Goal: Information Seeking & Learning: Learn about a topic

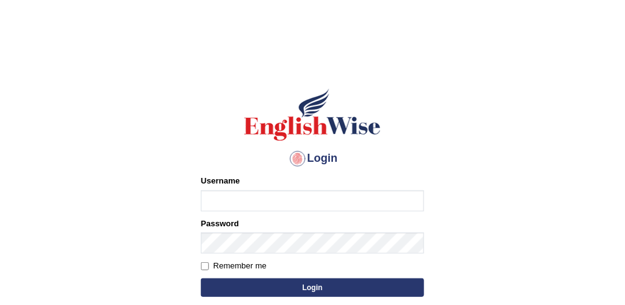
type input "obehi00"
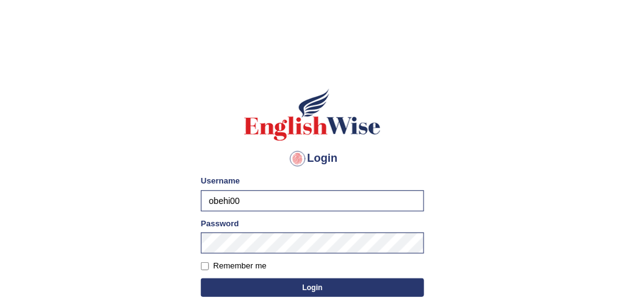
click at [244, 286] on button "Login" at bounding box center [312, 287] width 223 height 19
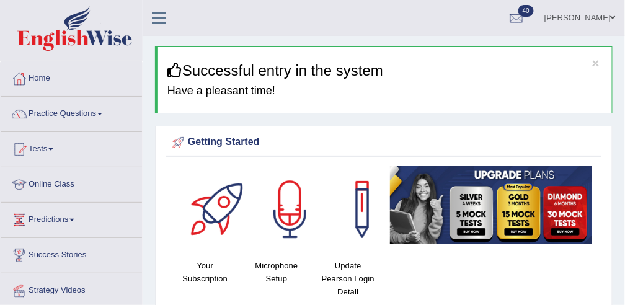
click at [51, 113] on link "Practice Questions" at bounding box center [71, 112] width 141 height 31
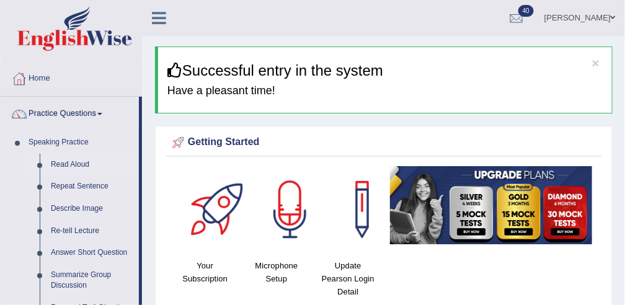
click at [59, 164] on link "Read Aloud" at bounding box center [92, 165] width 94 height 22
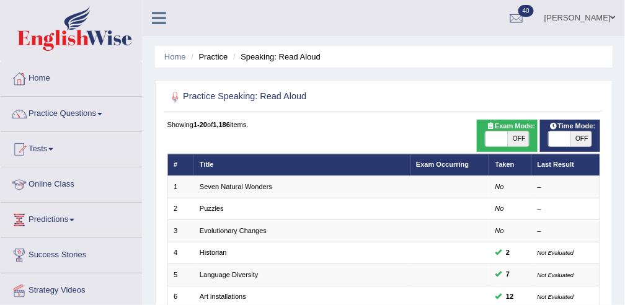
scroll to position [22, 0]
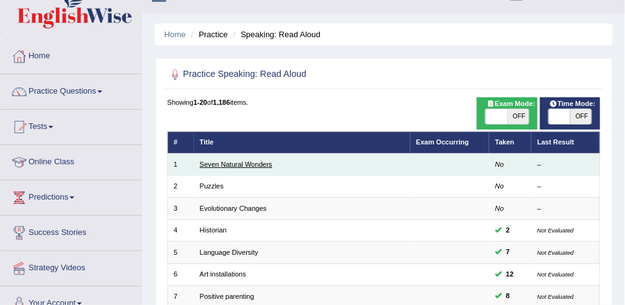
click at [256, 162] on link "Seven Natural Wonders" at bounding box center [236, 163] width 72 height 7
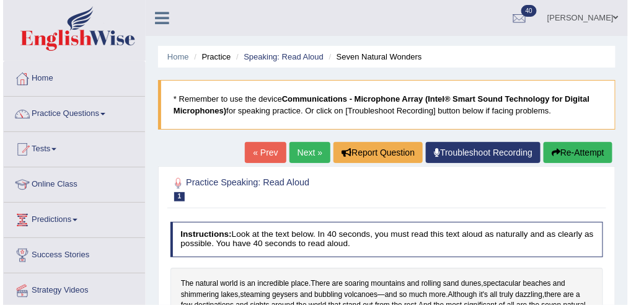
scroll to position [122, 0]
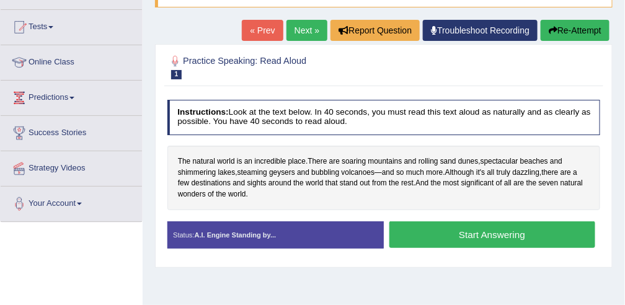
click at [405, 243] on button "Start Answering" at bounding box center [492, 234] width 206 height 27
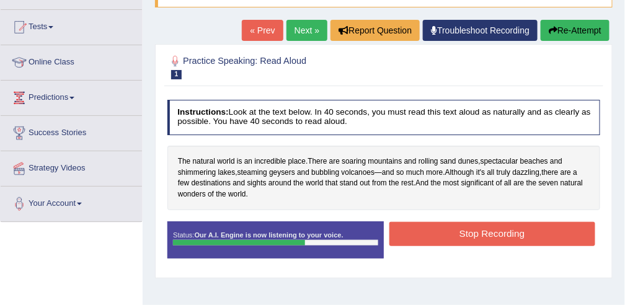
click at [405, 237] on button "Stop Recording" at bounding box center [492, 234] width 206 height 24
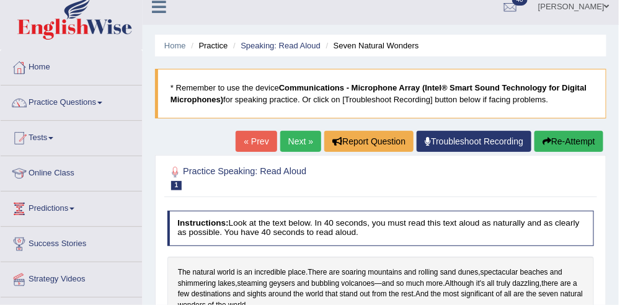
scroll to position [0, 0]
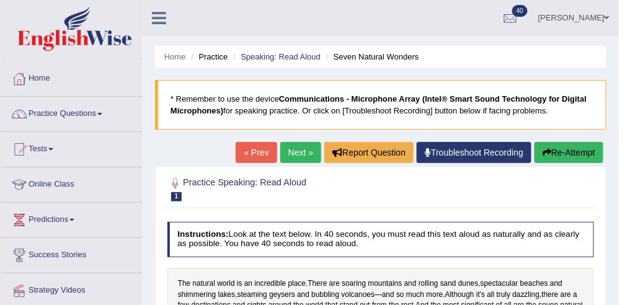
click at [302, 145] on link "Next »" at bounding box center [300, 152] width 41 height 21
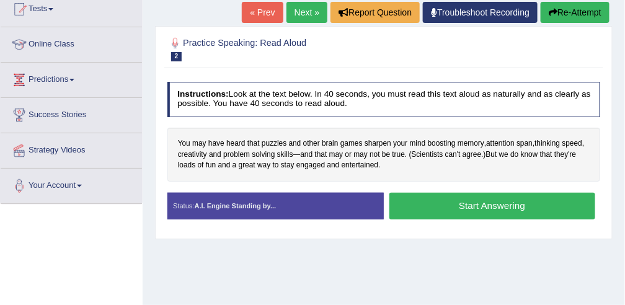
scroll to position [141, 0]
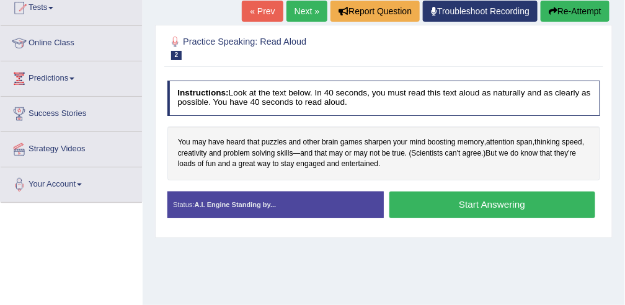
click at [437, 198] on button "Start Answering" at bounding box center [492, 204] width 206 height 27
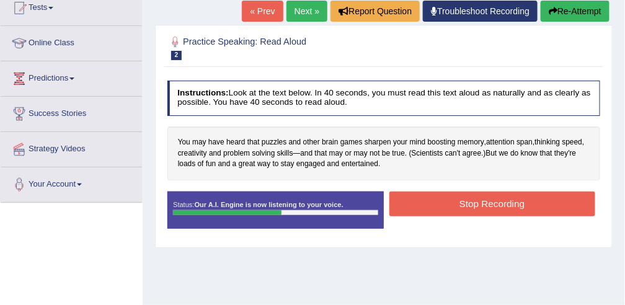
click at [437, 198] on button "Stop Recording" at bounding box center [492, 203] width 206 height 24
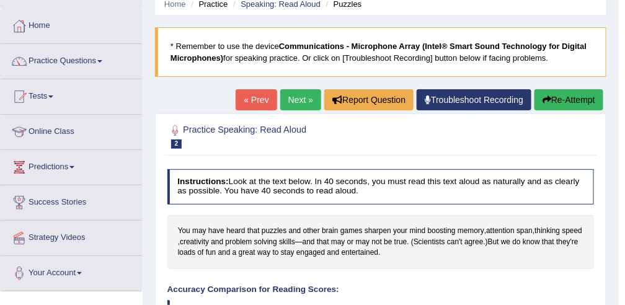
scroll to position [0, 0]
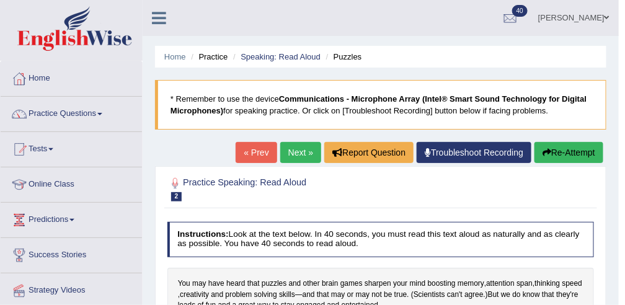
click at [309, 154] on link "Next »" at bounding box center [300, 152] width 41 height 21
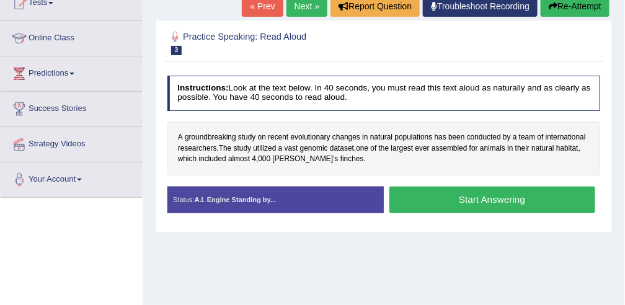
scroll to position [147, 0]
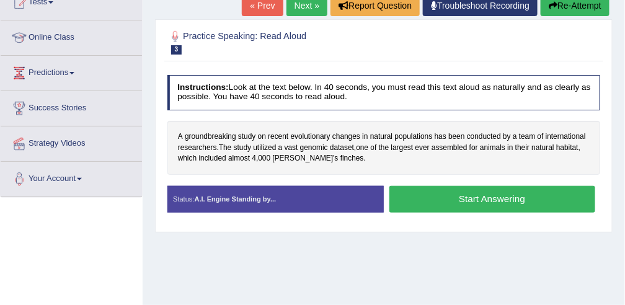
click at [472, 202] on button "Start Answering" at bounding box center [492, 199] width 206 height 27
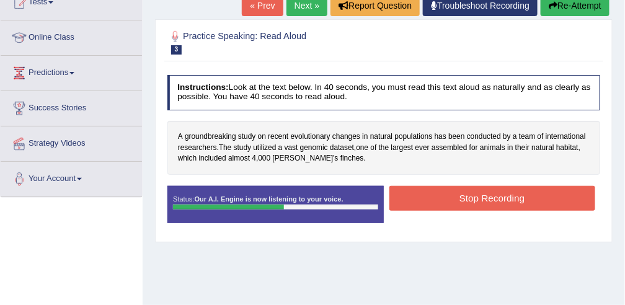
click at [472, 202] on button "Stop Recording" at bounding box center [492, 198] width 206 height 24
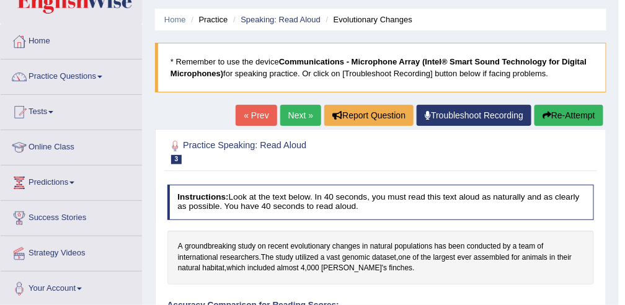
scroll to position [0, 0]
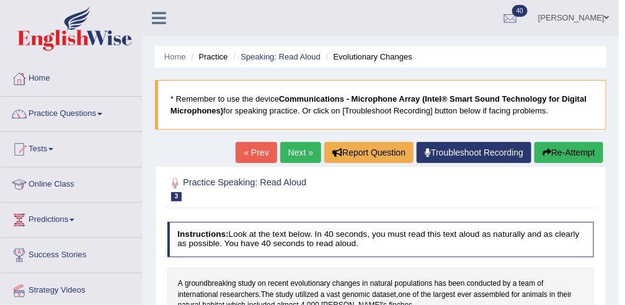
click at [310, 152] on link "Next »" at bounding box center [300, 152] width 41 height 21
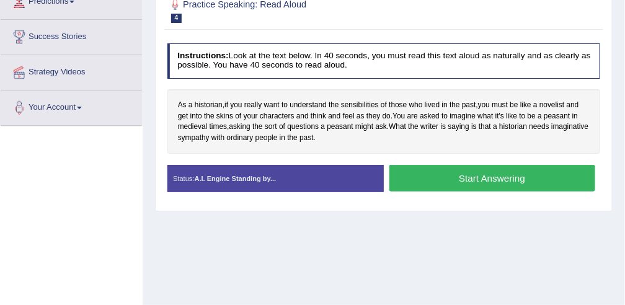
click at [408, 174] on button "Start Answering" at bounding box center [492, 178] width 206 height 27
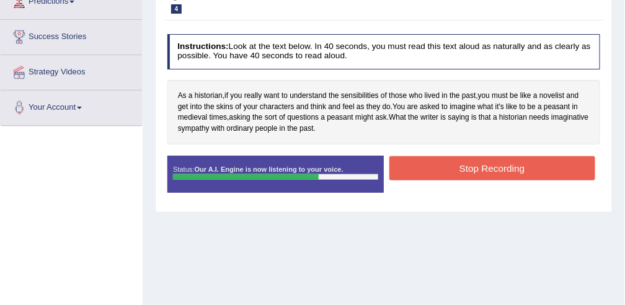
click at [408, 174] on button "Stop Recording" at bounding box center [492, 168] width 206 height 24
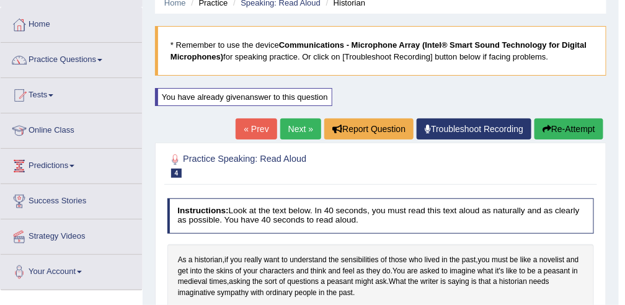
scroll to position [47, 0]
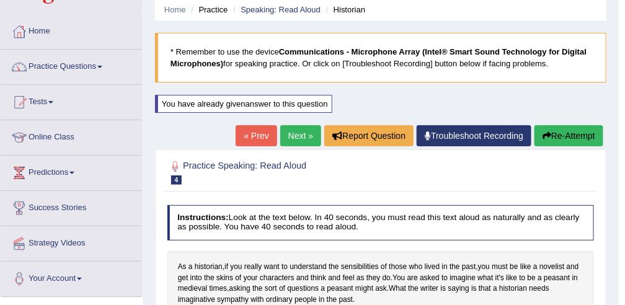
click at [305, 136] on link "Next »" at bounding box center [300, 135] width 41 height 21
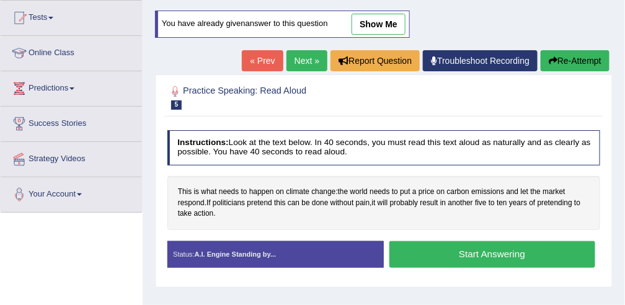
click at [406, 255] on button "Start Answering" at bounding box center [492, 254] width 206 height 27
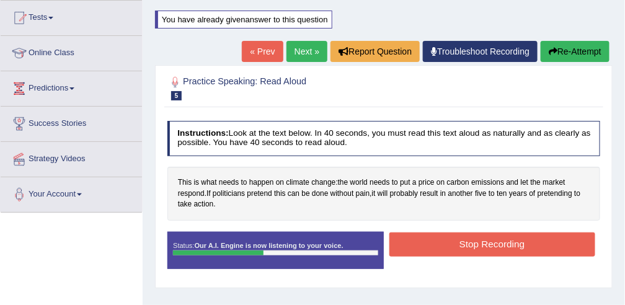
click at [424, 239] on button "Stop Recording" at bounding box center [492, 244] width 206 height 24
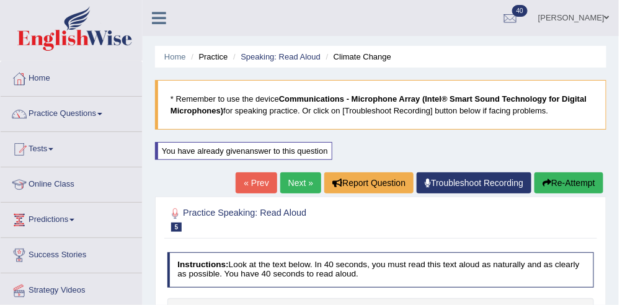
click at [289, 181] on link "Next »" at bounding box center [300, 182] width 41 height 21
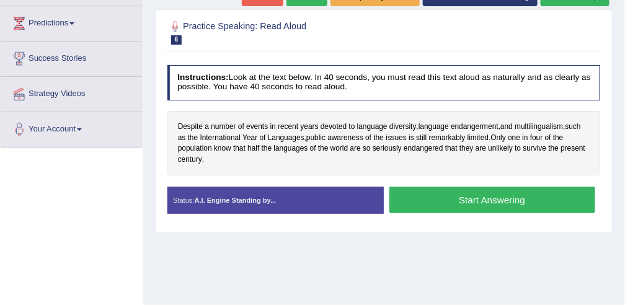
click at [406, 193] on button "Start Answering" at bounding box center [492, 200] width 206 height 27
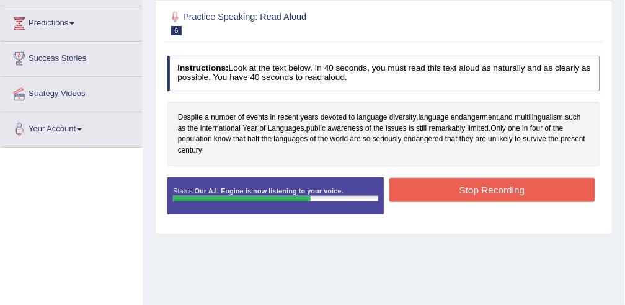
click at [406, 193] on button "Stop Recording" at bounding box center [492, 190] width 206 height 24
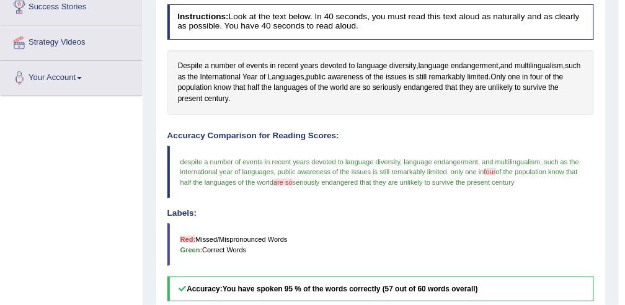
scroll to position [177, 0]
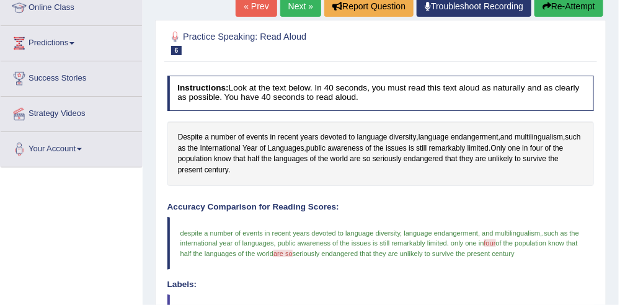
click at [304, 4] on link "Next »" at bounding box center [300, 6] width 41 height 21
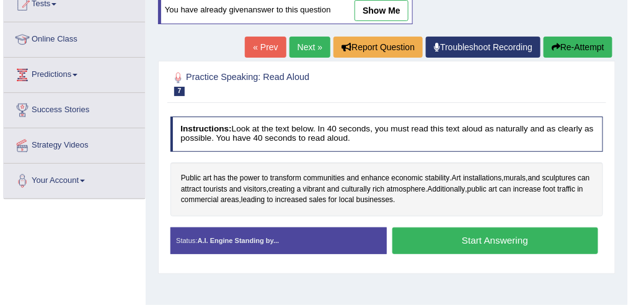
scroll to position [147, 0]
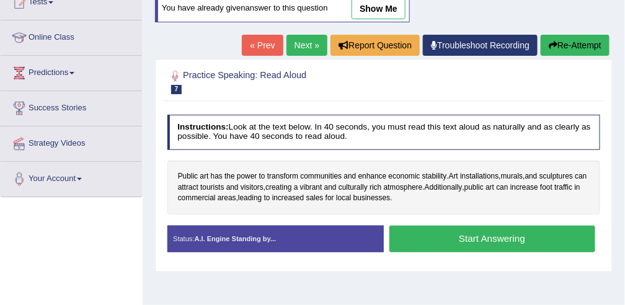
click at [450, 240] on button "Start Answering" at bounding box center [492, 239] width 206 height 27
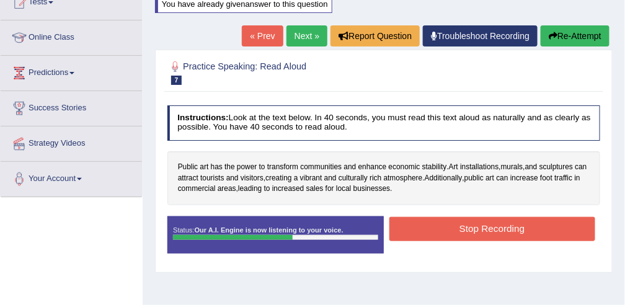
click at [443, 230] on button "Stop Recording" at bounding box center [492, 229] width 206 height 24
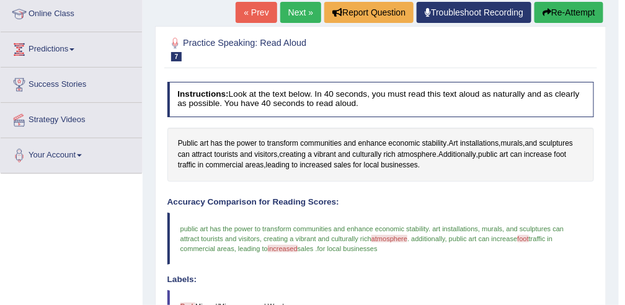
scroll to position [111, 0]
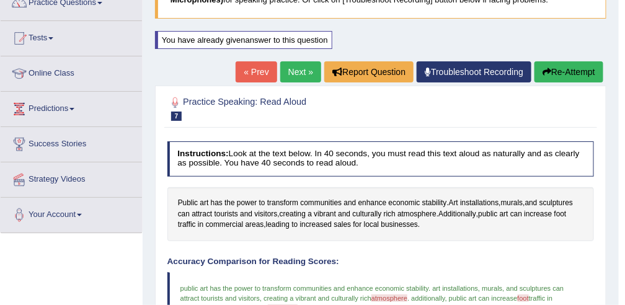
click at [299, 68] on link "Next »" at bounding box center [300, 71] width 41 height 21
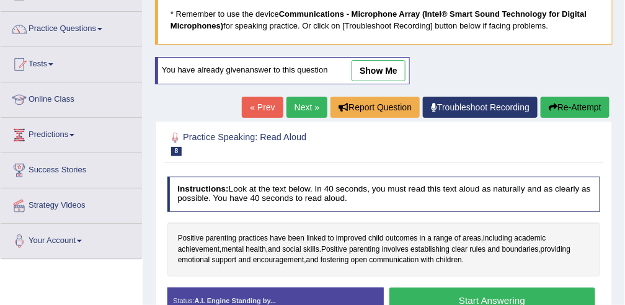
scroll to position [84, 0]
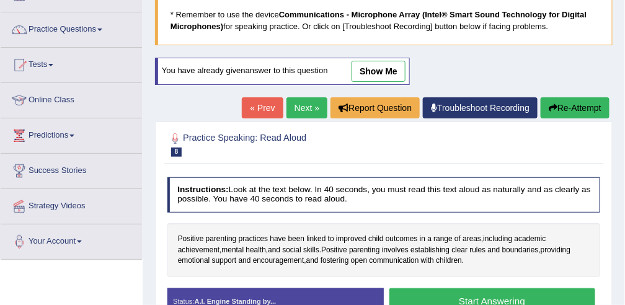
click at [368, 68] on link "show me" at bounding box center [378, 71] width 54 height 21
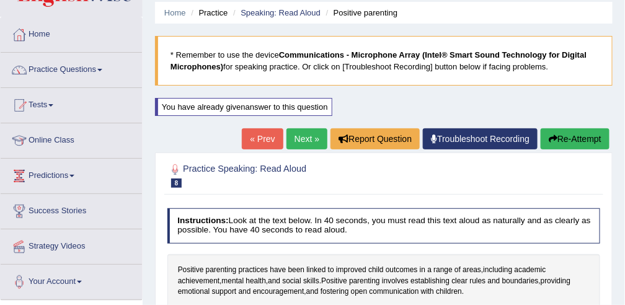
scroll to position [0, 0]
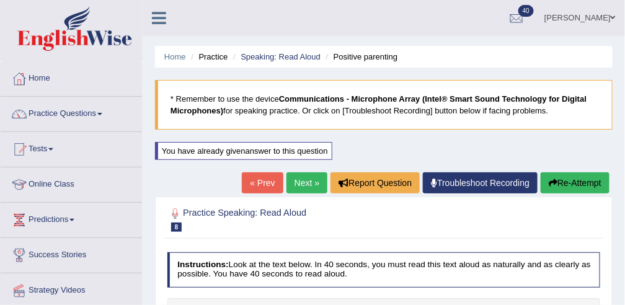
click at [295, 188] on link "Next »" at bounding box center [306, 182] width 41 height 21
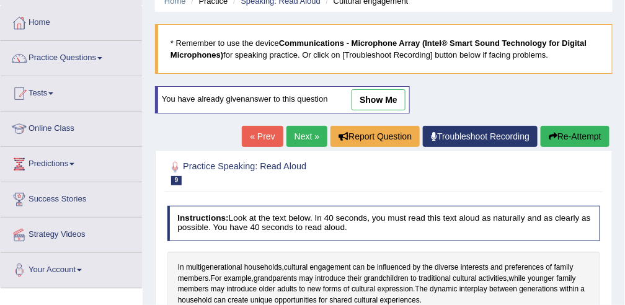
scroll to position [56, 0]
click at [384, 95] on link "show me" at bounding box center [378, 99] width 54 height 21
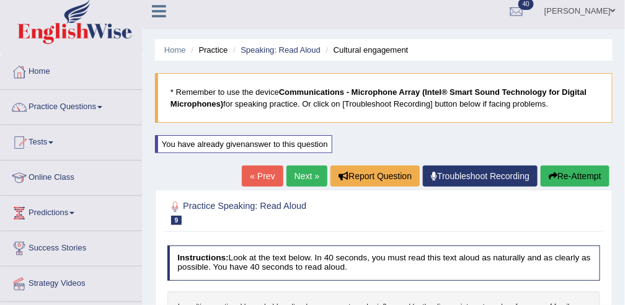
scroll to position [8, 0]
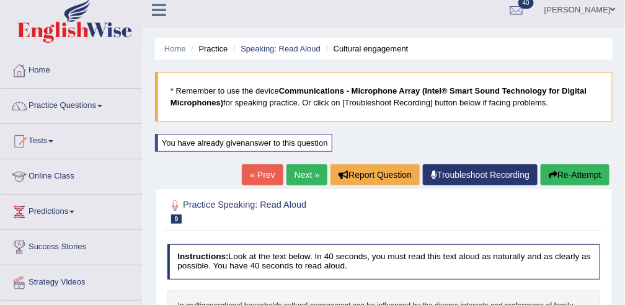
click at [555, 170] on icon "button" at bounding box center [552, 174] width 9 height 9
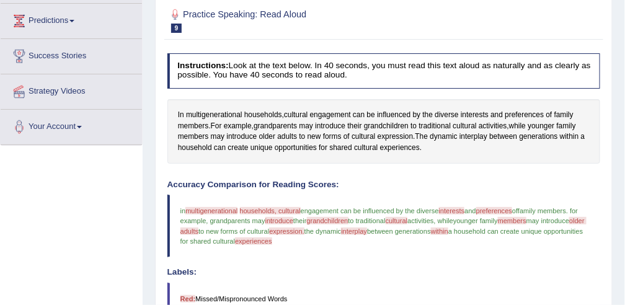
scroll to position [200, 0]
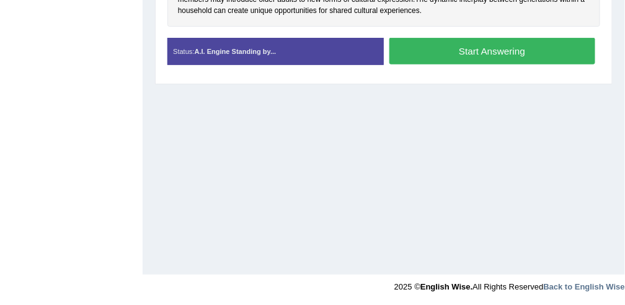
scroll to position [239, 0]
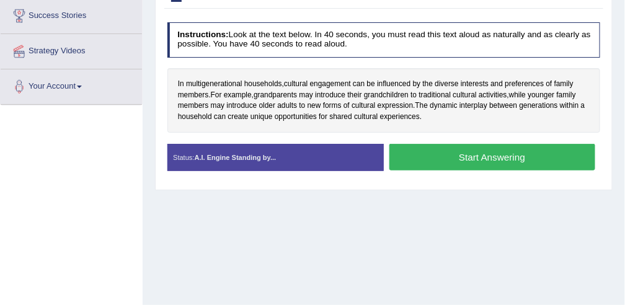
click at [429, 152] on button "Start Answering" at bounding box center [492, 157] width 206 height 27
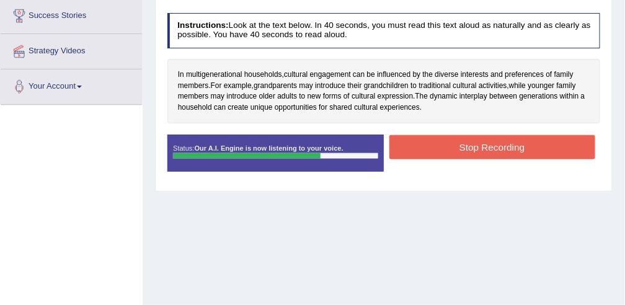
click at [429, 152] on button "Stop Recording" at bounding box center [492, 147] width 206 height 24
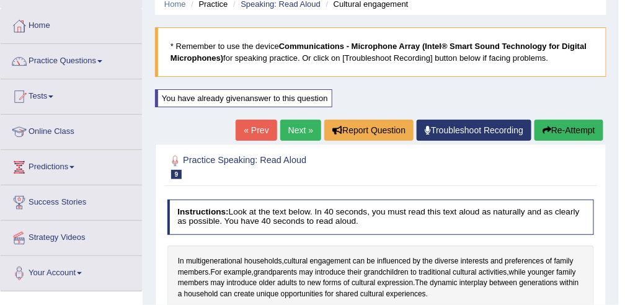
scroll to position [0, 0]
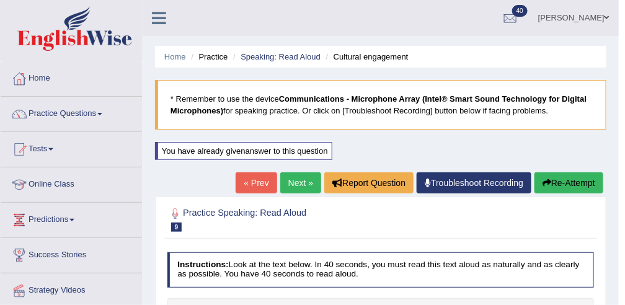
click at [299, 179] on link "Next »" at bounding box center [300, 182] width 41 height 21
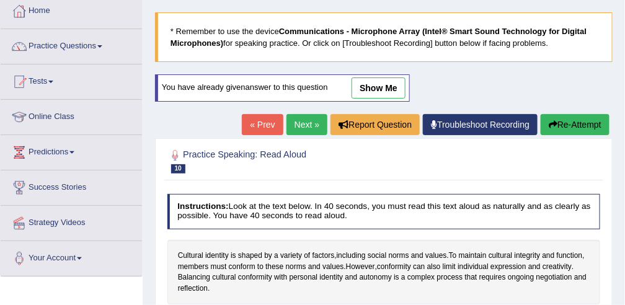
scroll to position [82, 0]
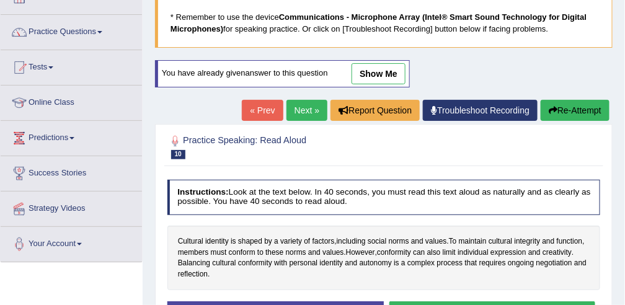
click at [367, 65] on link "show me" at bounding box center [378, 73] width 54 height 21
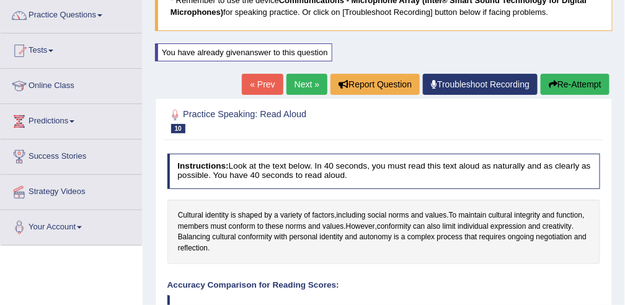
scroll to position [125, 0]
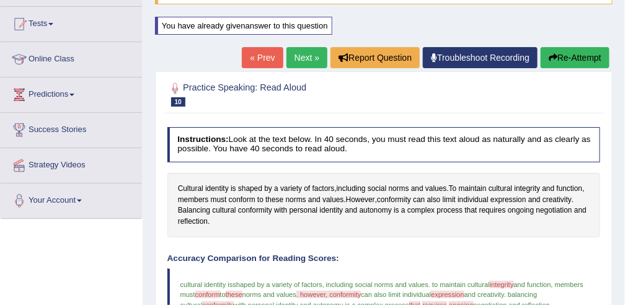
click at [317, 55] on link "Next »" at bounding box center [306, 57] width 41 height 21
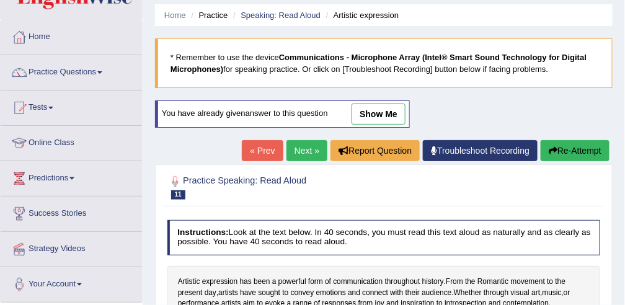
scroll to position [32, 0]
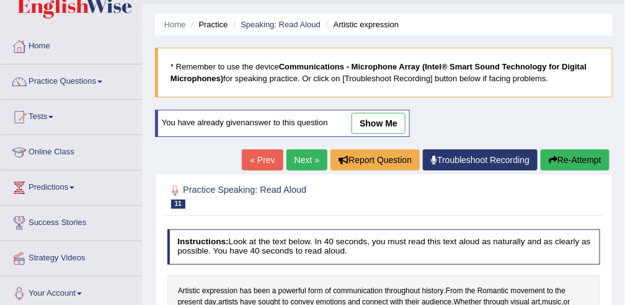
click at [382, 119] on link "show me" at bounding box center [378, 123] width 54 height 21
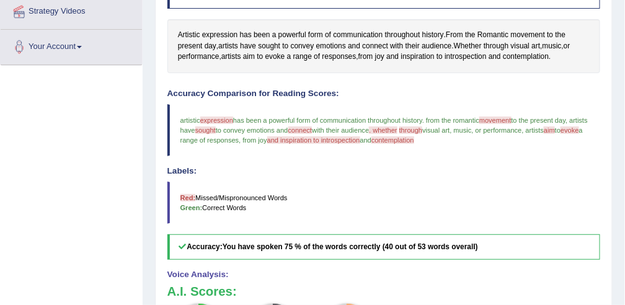
scroll to position [279, 0]
